Goal: Information Seeking & Learning: Learn about a topic

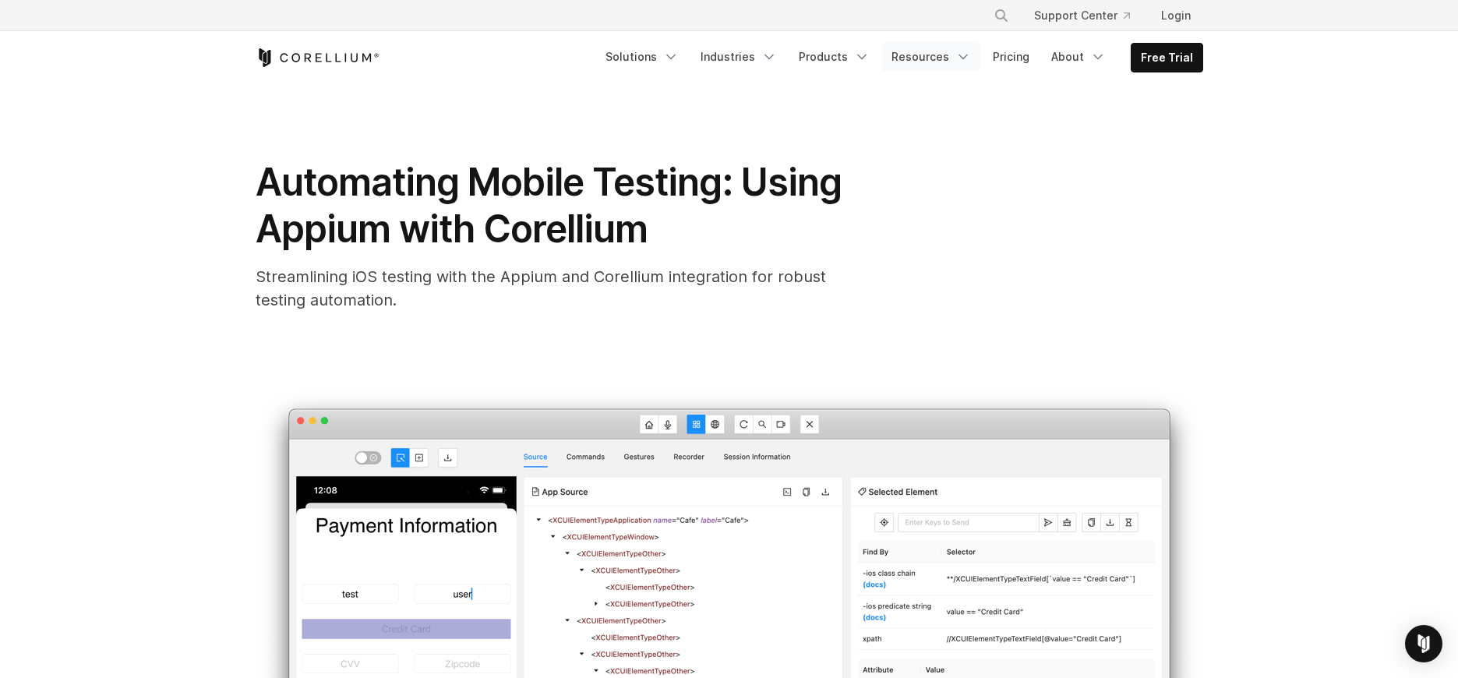
click at [926, 60] on link "Resources" at bounding box center [931, 57] width 98 height 28
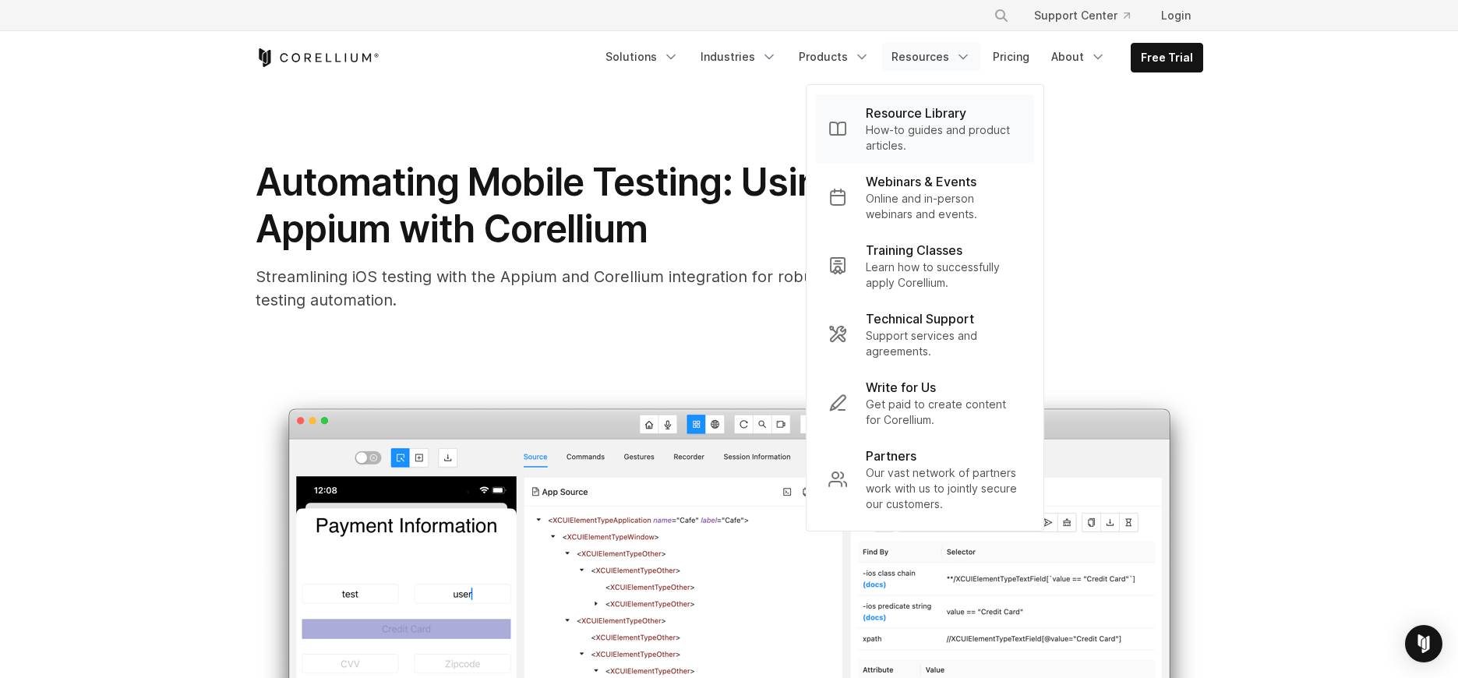
click at [911, 122] on p "How-to guides and product articles." at bounding box center [944, 137] width 156 height 31
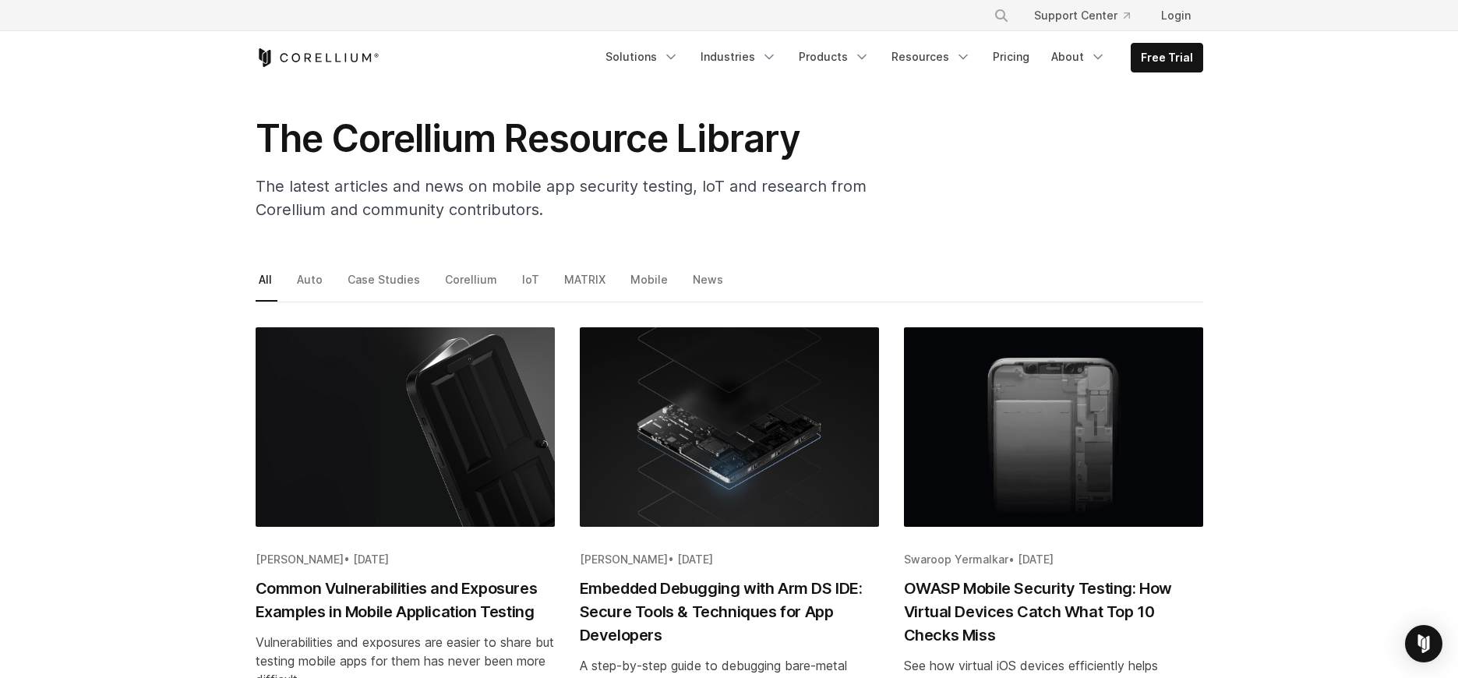
scroll to position [63, 0]
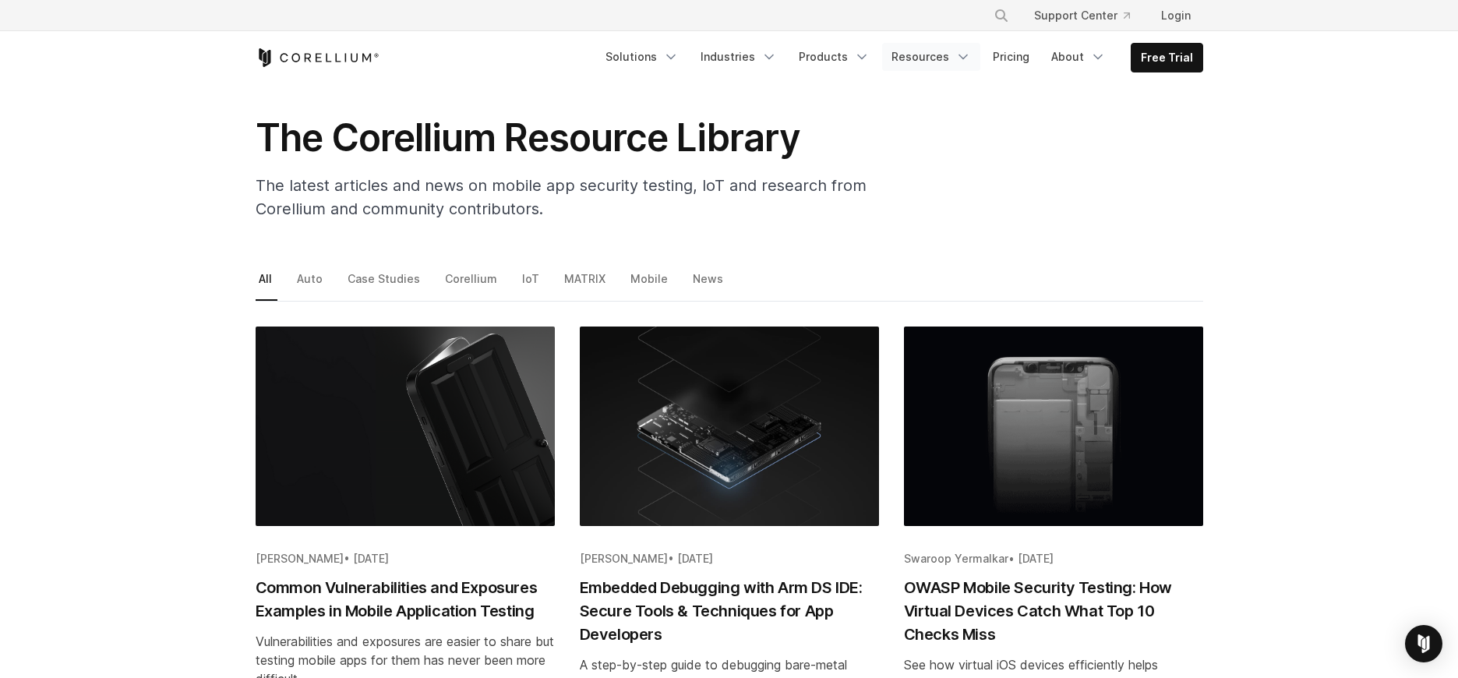
click at [963, 58] on icon "Navigation Menu" at bounding box center [963, 57] width 16 height 16
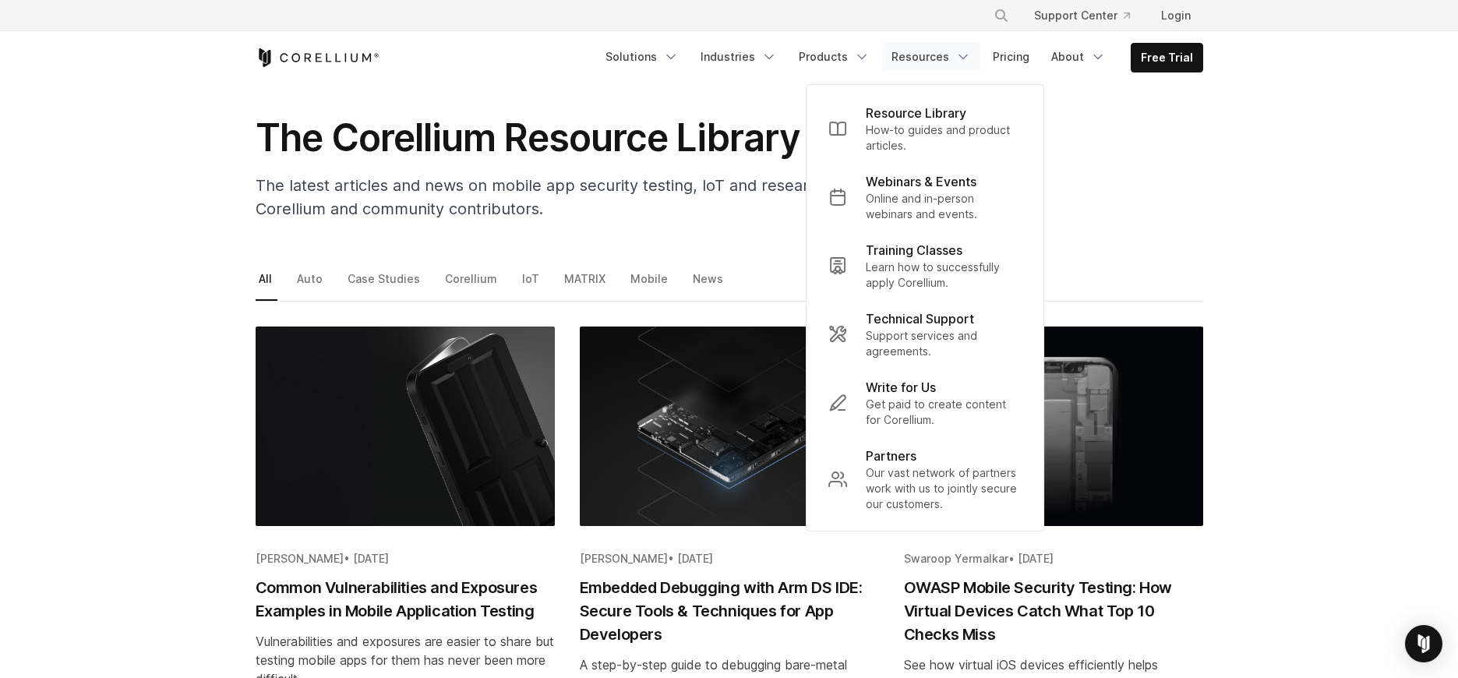
drag, startPoint x: 1259, startPoint y: 146, endPoint x: 1261, endPoint y: 159, distance: 13.3
click at [1259, 146] on section "The Corellium Resource Library The latest articles and news on mobile app secur…" at bounding box center [729, 127] width 1458 height 212
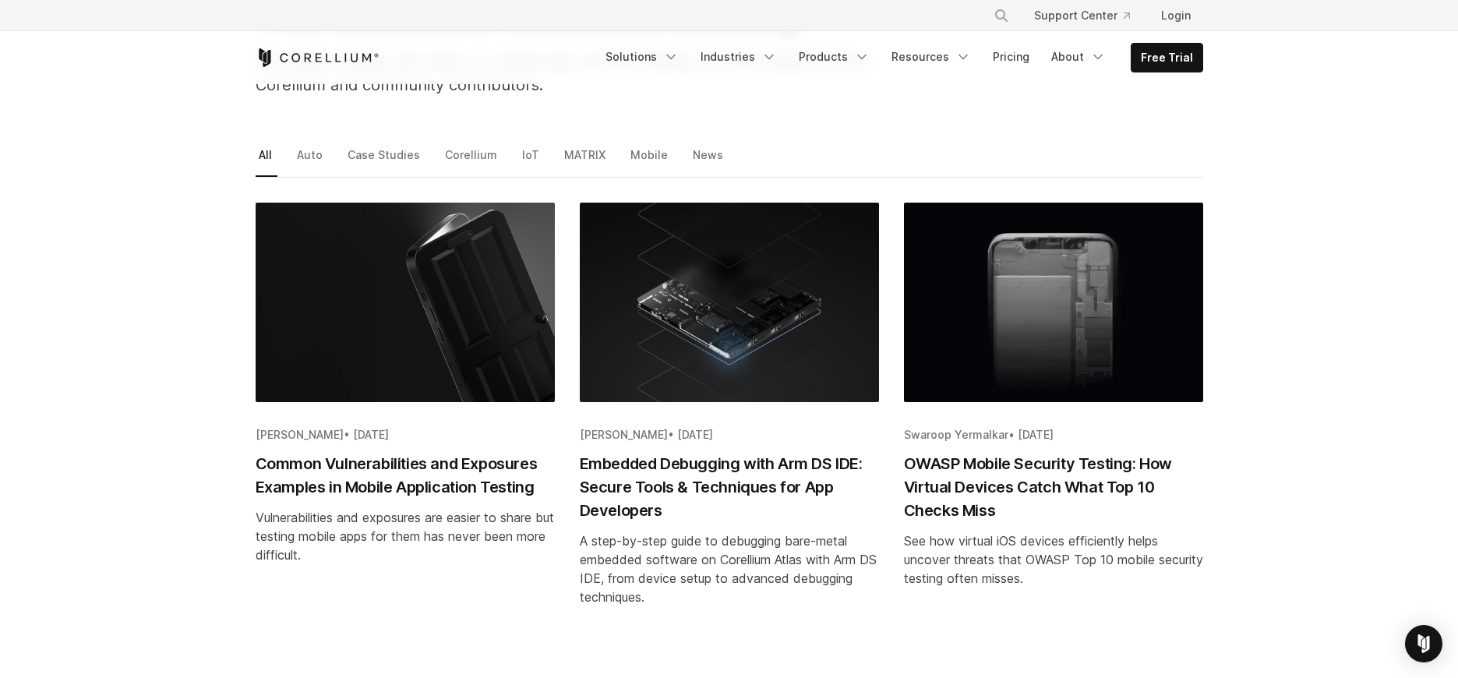
scroll to position [0, 0]
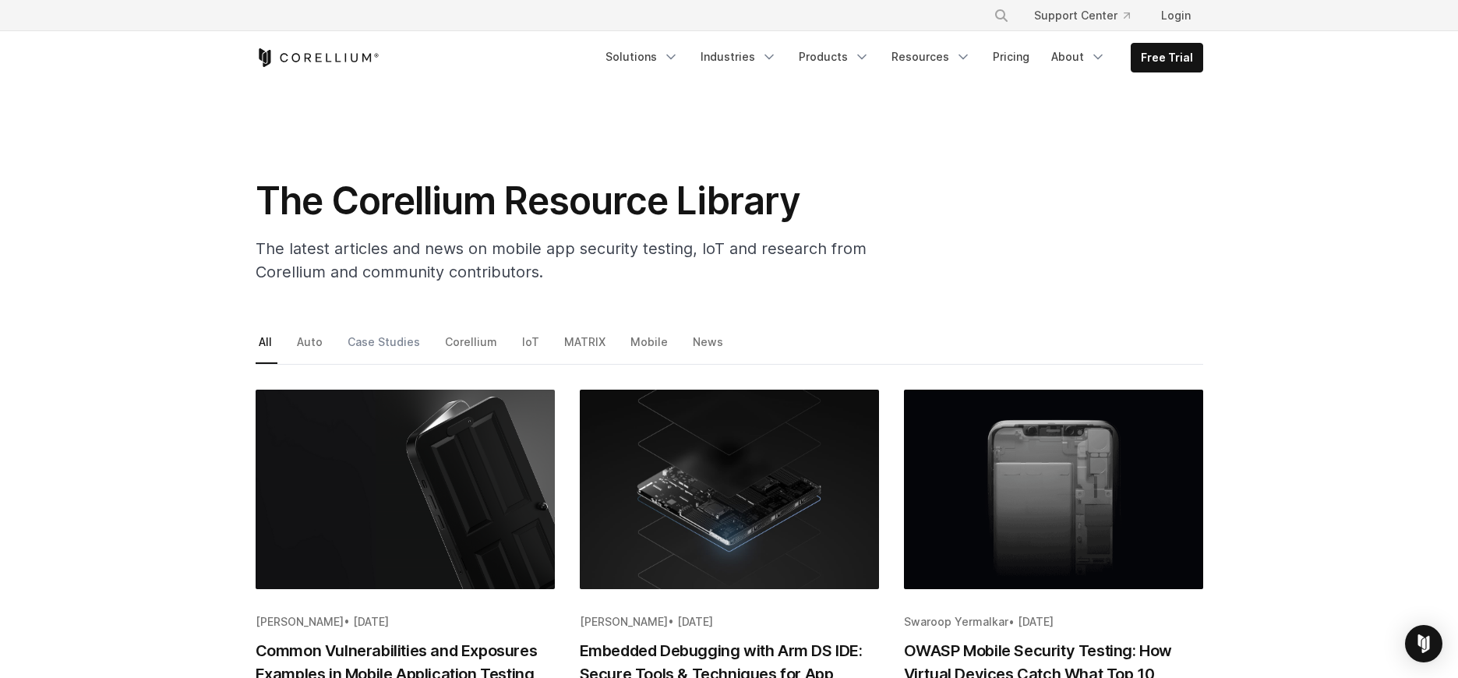
click at [390, 340] on link "Case Studies" at bounding box center [384, 347] width 81 height 33
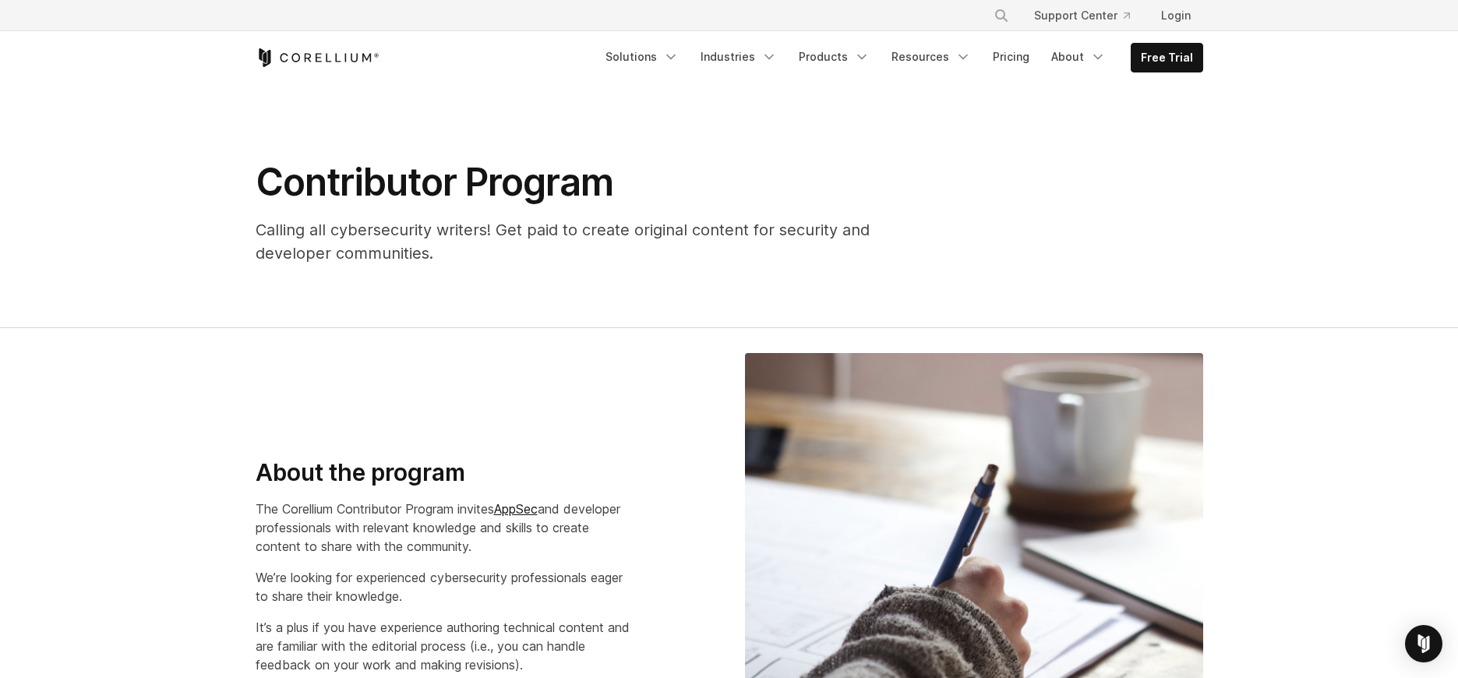
click at [507, 313] on section "Contributor Program Calling all cybersecurity writers! Get paid to create origi…" at bounding box center [729, 206] width 1458 height 244
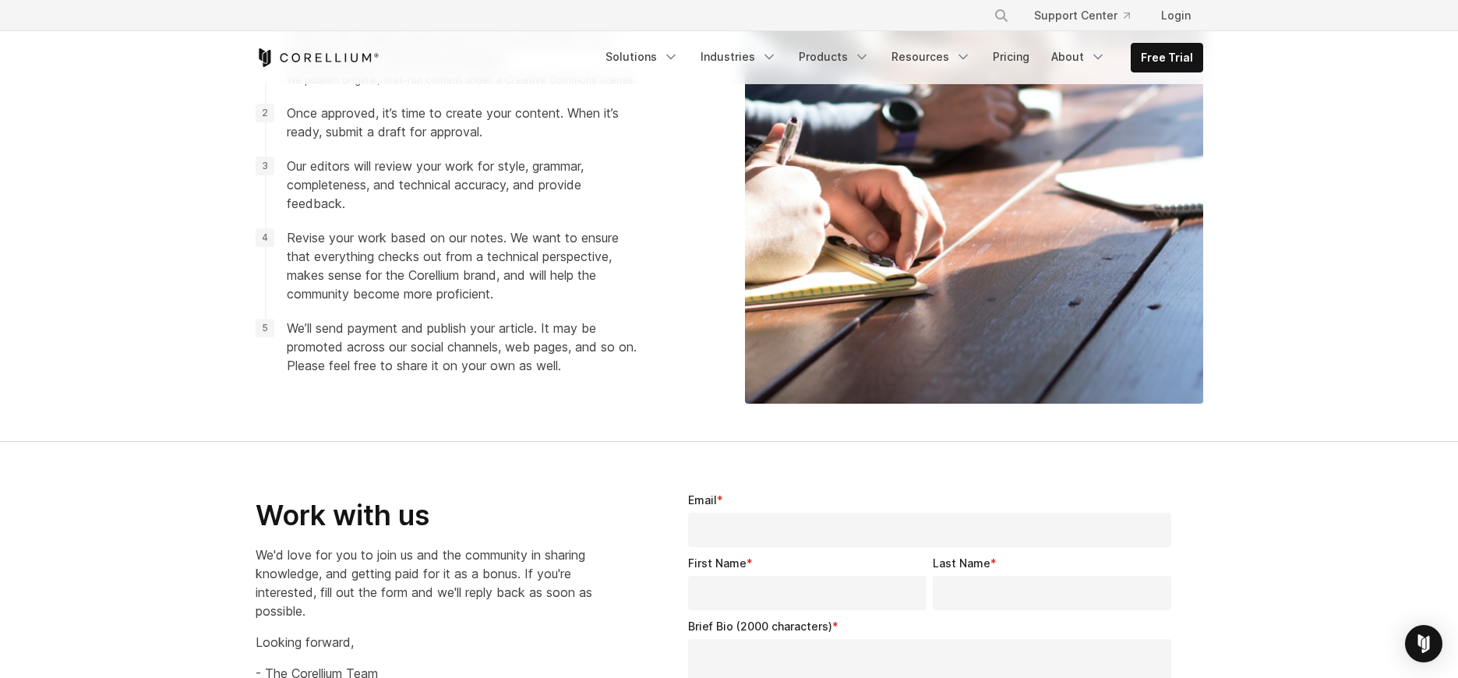
scroll to position [2420, 0]
